Goal: Information Seeking & Learning: Learn about a topic

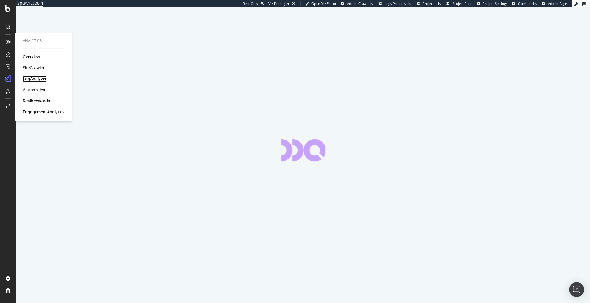
click at [34, 77] on div "LogAnalyzer" at bounding box center [35, 79] width 24 height 6
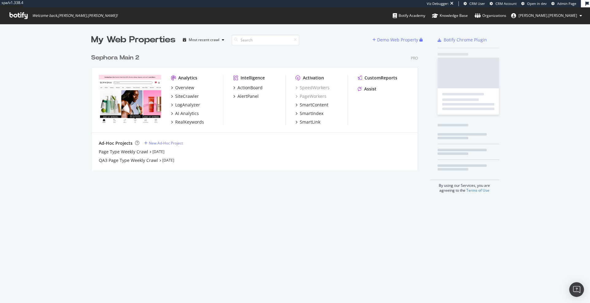
scroll to position [125, 332]
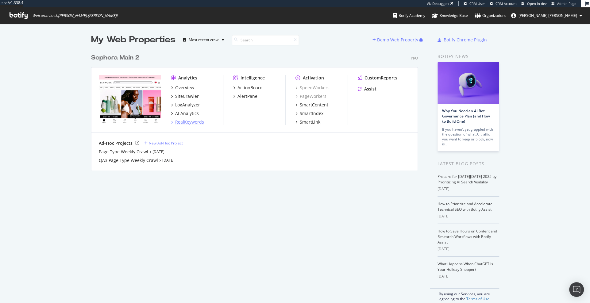
click at [195, 123] on div "RealKeywords" at bounding box center [189, 122] width 29 height 6
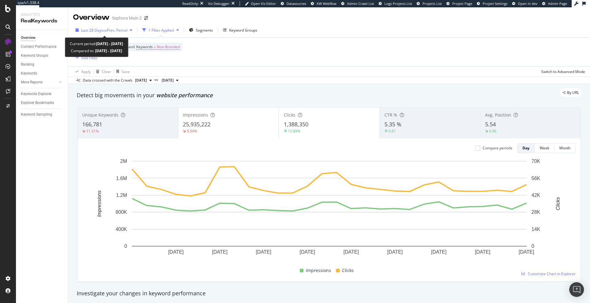
click at [104, 33] on div "Last 28 Days vs Prev. Period" at bounding box center [104, 29] width 62 height 9
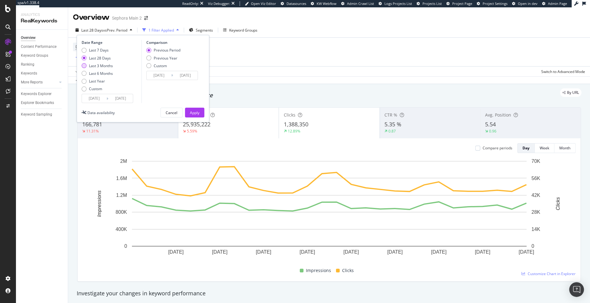
click at [107, 68] on div "Last 3 Months" at bounding box center [101, 65] width 24 height 5
type input "[DATE]"
click at [195, 113] on div "Apply" at bounding box center [195, 112] width 10 height 5
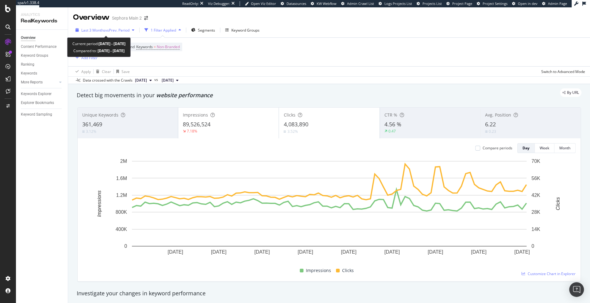
click at [93, 27] on div "Last 3 Months vs Prev. Period" at bounding box center [105, 29] width 64 height 9
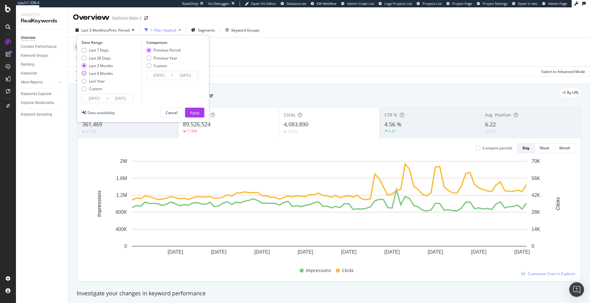
click at [103, 73] on div "Last 6 Months" at bounding box center [101, 73] width 24 height 5
type input "[DATE]"
click at [201, 111] on button "Apply" at bounding box center [194, 113] width 19 height 10
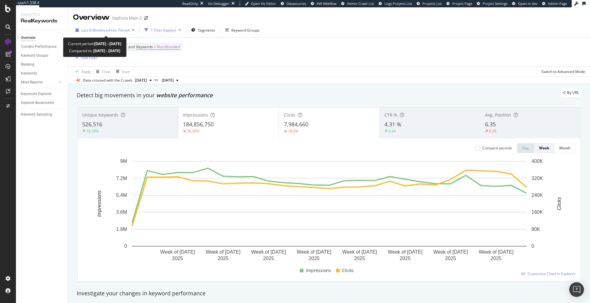
click at [111, 29] on span "vs Prev. Period" at bounding box center [117, 30] width 24 height 5
click at [129, 135] on div "Unique Keywords 526,516 18.18%" at bounding box center [128, 123] width 100 height 28
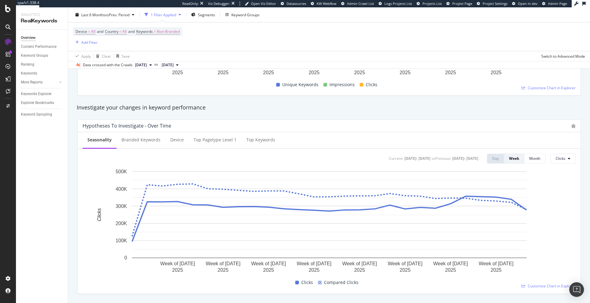
scroll to position [197, 0]
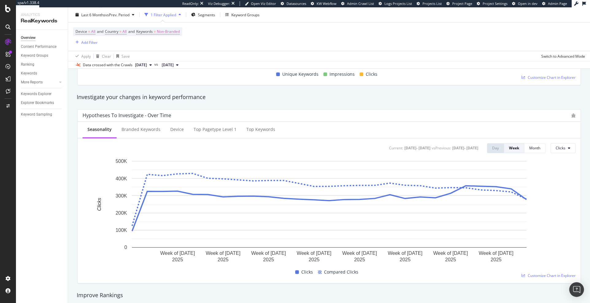
click at [10, 14] on div at bounding box center [8, 151] width 16 height 303
click at [9, 12] on icon at bounding box center [8, 8] width 6 height 7
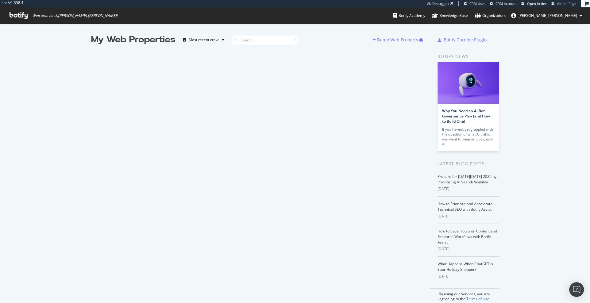
scroll to position [303, 590]
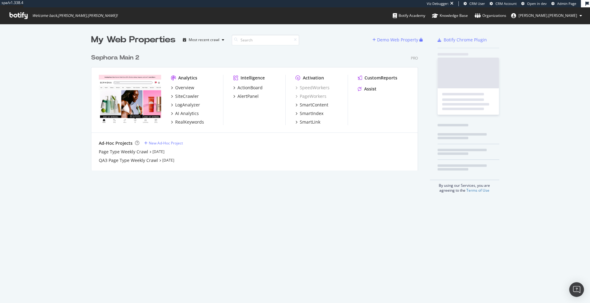
scroll to position [125, 332]
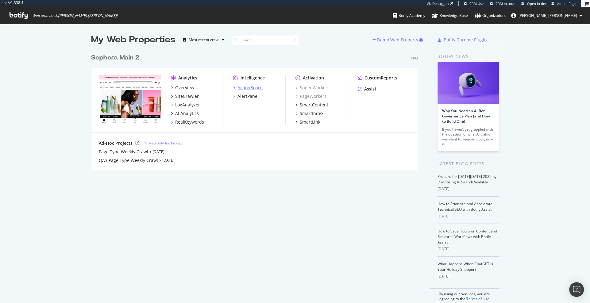
click at [253, 87] on div "ActionBoard" at bounding box center [250, 88] width 25 height 6
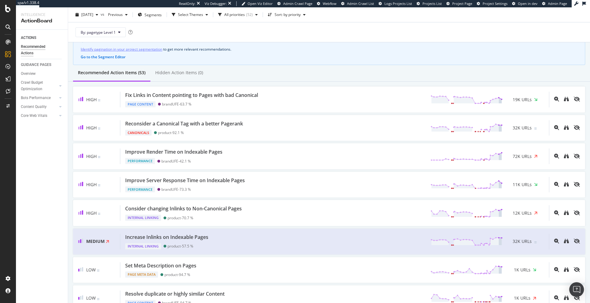
scroll to position [30, 0]
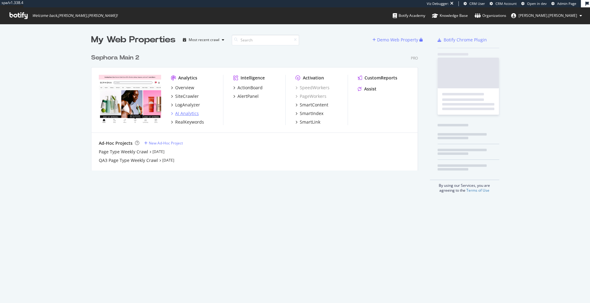
scroll to position [125, 332]
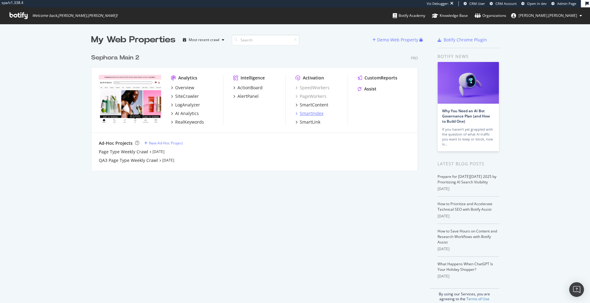
click at [317, 115] on div "SmartIndex" at bounding box center [312, 114] width 24 height 6
